Goal: Information Seeking & Learning: Learn about a topic

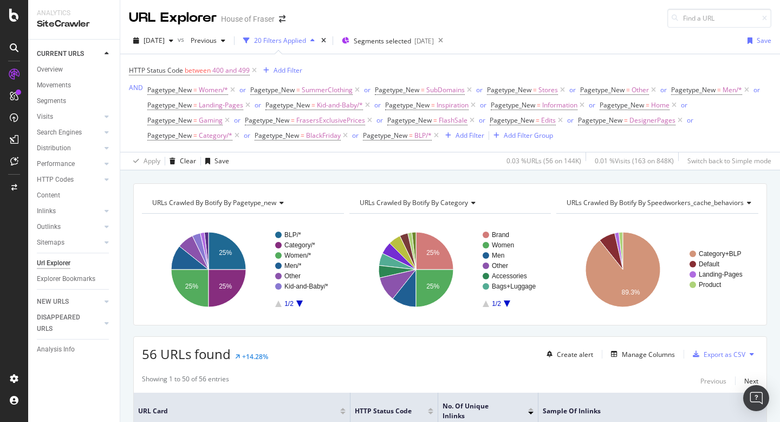
scroll to position [6295, 0]
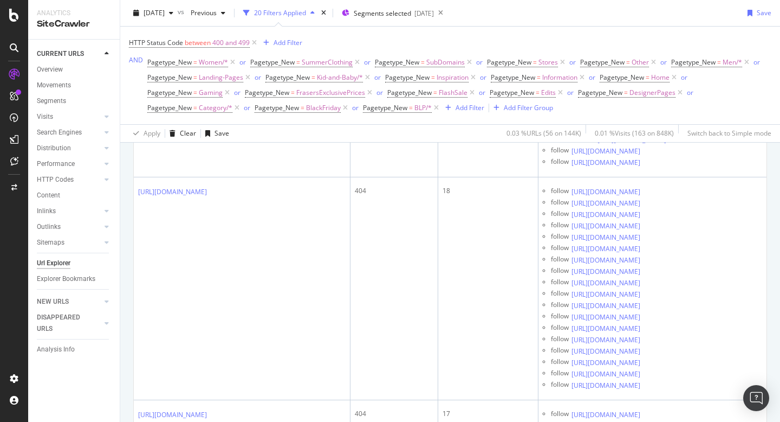
click at [66, 263] on div "Url Explorer" at bounding box center [54, 262] width 34 height 11
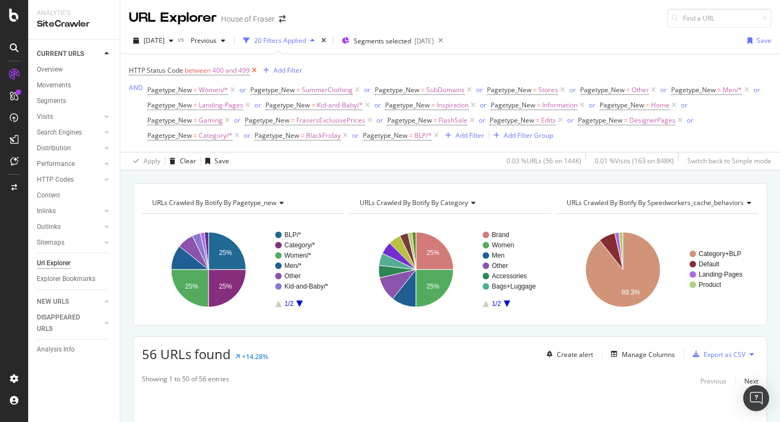
click at [253, 71] on icon at bounding box center [254, 70] width 9 height 11
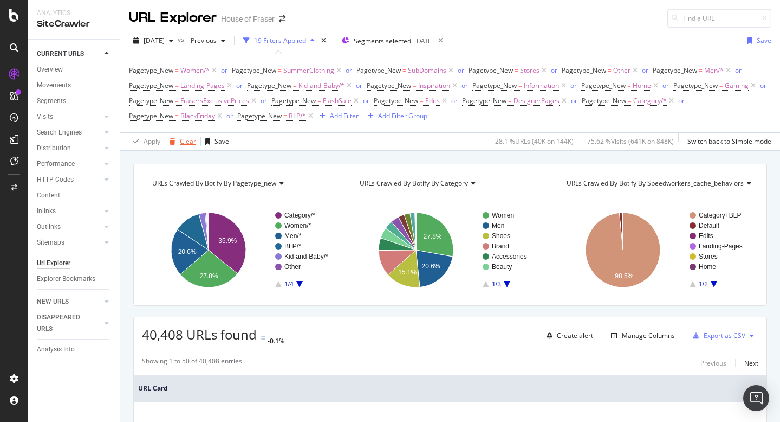
click at [188, 139] on div "Clear" at bounding box center [188, 141] width 16 height 9
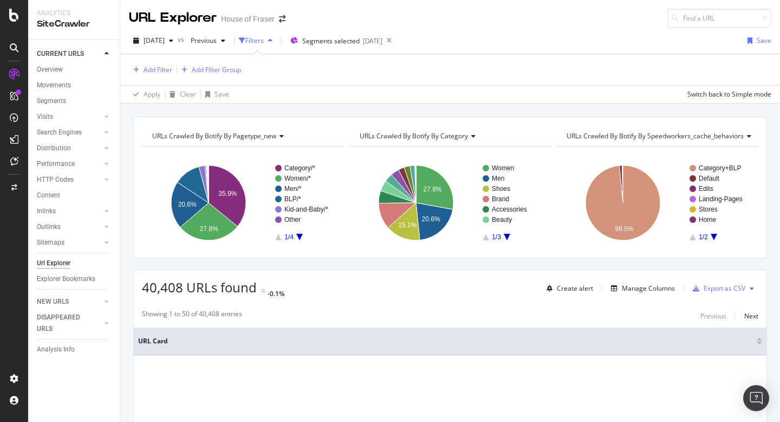
click at [162, 59] on div "Add Filter Add Filter Group" at bounding box center [450, 69] width 643 height 31
click at [161, 67] on div "Add Filter" at bounding box center [158, 69] width 29 height 9
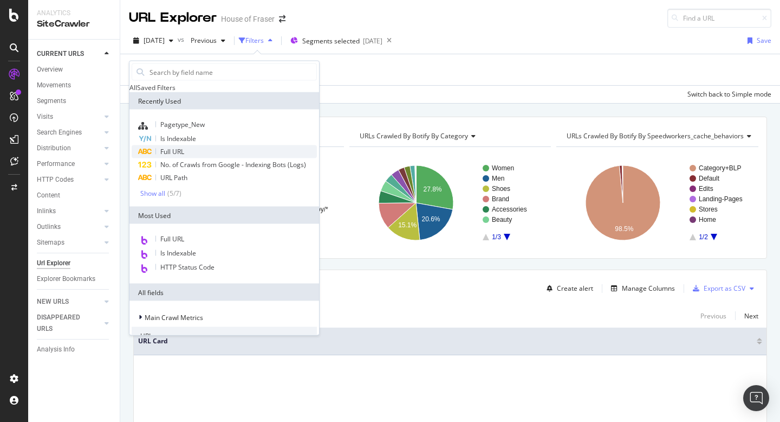
click at [165, 156] on span "Full URL" at bounding box center [172, 151] width 24 height 9
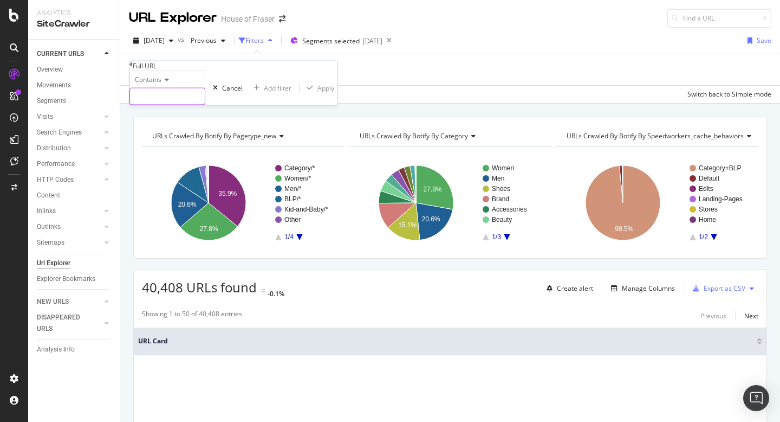
click at [156, 105] on input "text" at bounding box center [167, 96] width 75 height 16
click at [143, 105] on input "yoga" at bounding box center [167, 96] width 75 height 16
type input "/yoga"
click at [333, 92] on div "Apply" at bounding box center [341, 87] width 17 height 9
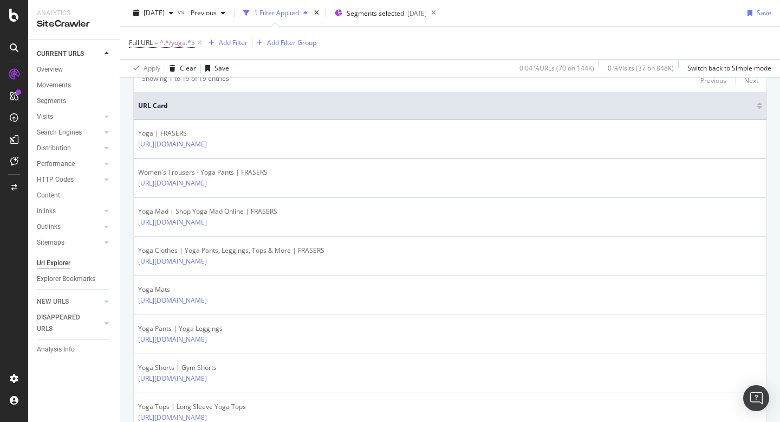
scroll to position [236, 0]
click at [181, 43] on span "^.*/yoga.*$" at bounding box center [177, 42] width 35 height 15
click at [180, 76] on input "/yoga" at bounding box center [167, 68] width 75 height 16
type input "/cp-company"
click at [333, 64] on div "Apply" at bounding box center [341, 59] width 17 height 9
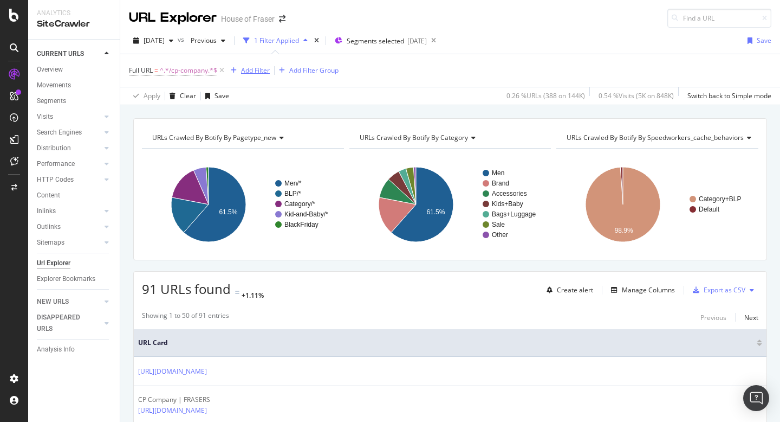
click at [251, 71] on div "Add Filter" at bounding box center [255, 70] width 29 height 9
click at [635, 289] on div "Manage Columns" at bounding box center [648, 289] width 53 height 9
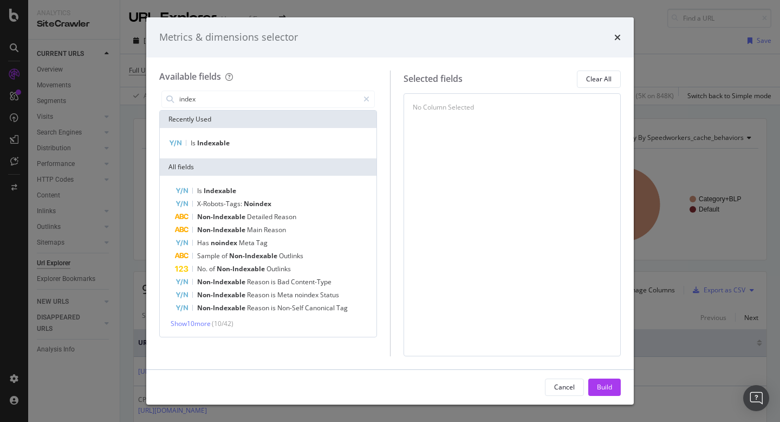
type input "index"
click at [183, 135] on div "Is Indexable" at bounding box center [268, 143] width 217 height 30
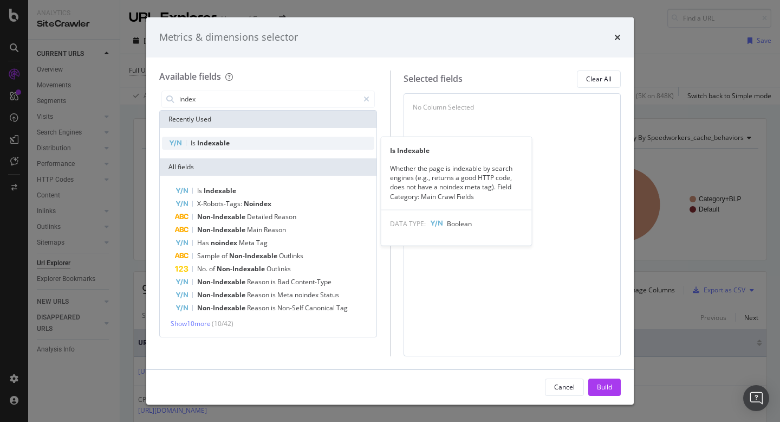
click at [183, 141] on div "Is Indexable" at bounding box center [268, 143] width 212 height 13
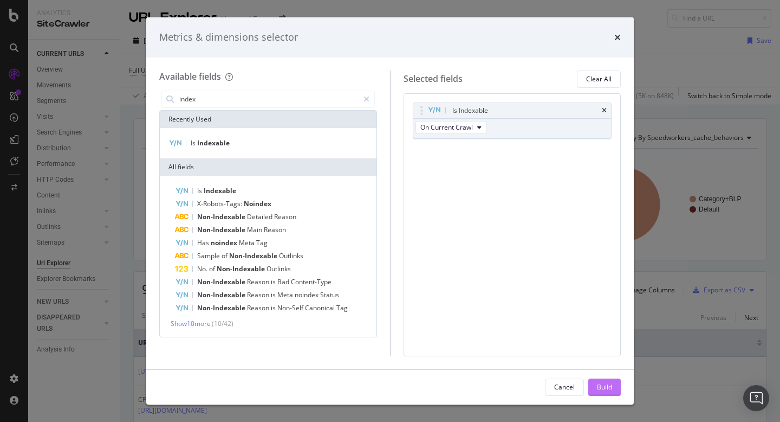
click at [599, 384] on div "Build" at bounding box center [604, 386] width 15 height 9
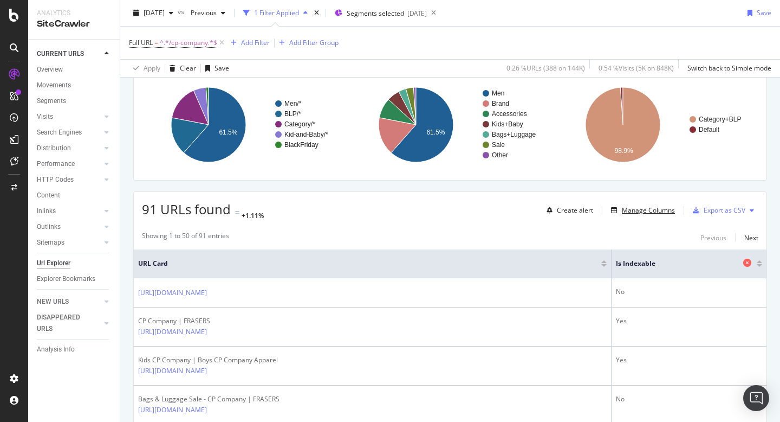
scroll to position [146, 0]
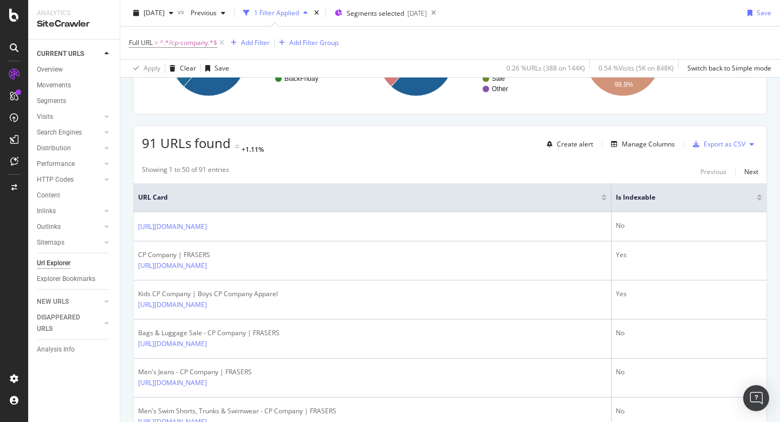
click at [761, 198] on div at bounding box center [759, 199] width 5 height 3
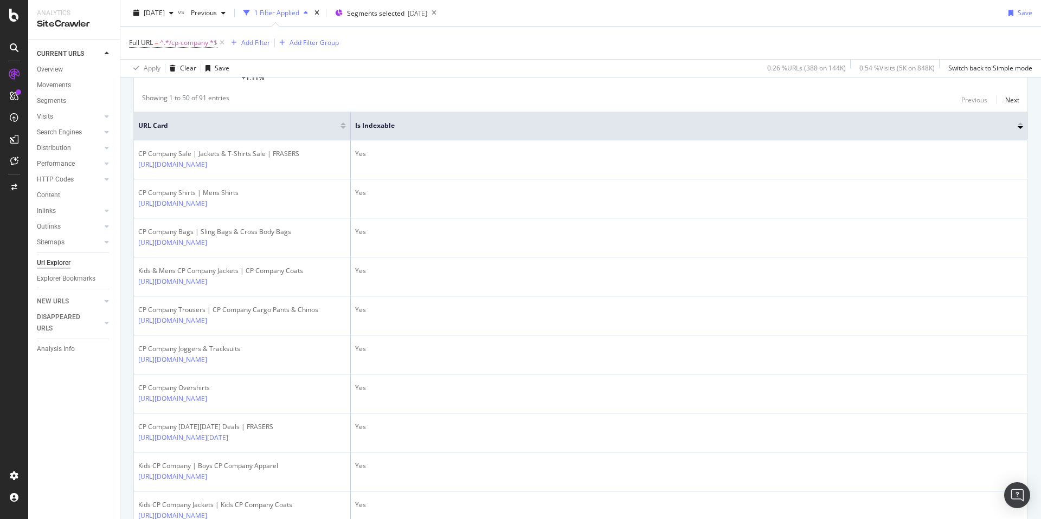
scroll to position [217, 0]
